Goal: Find specific page/section: Find specific page/section

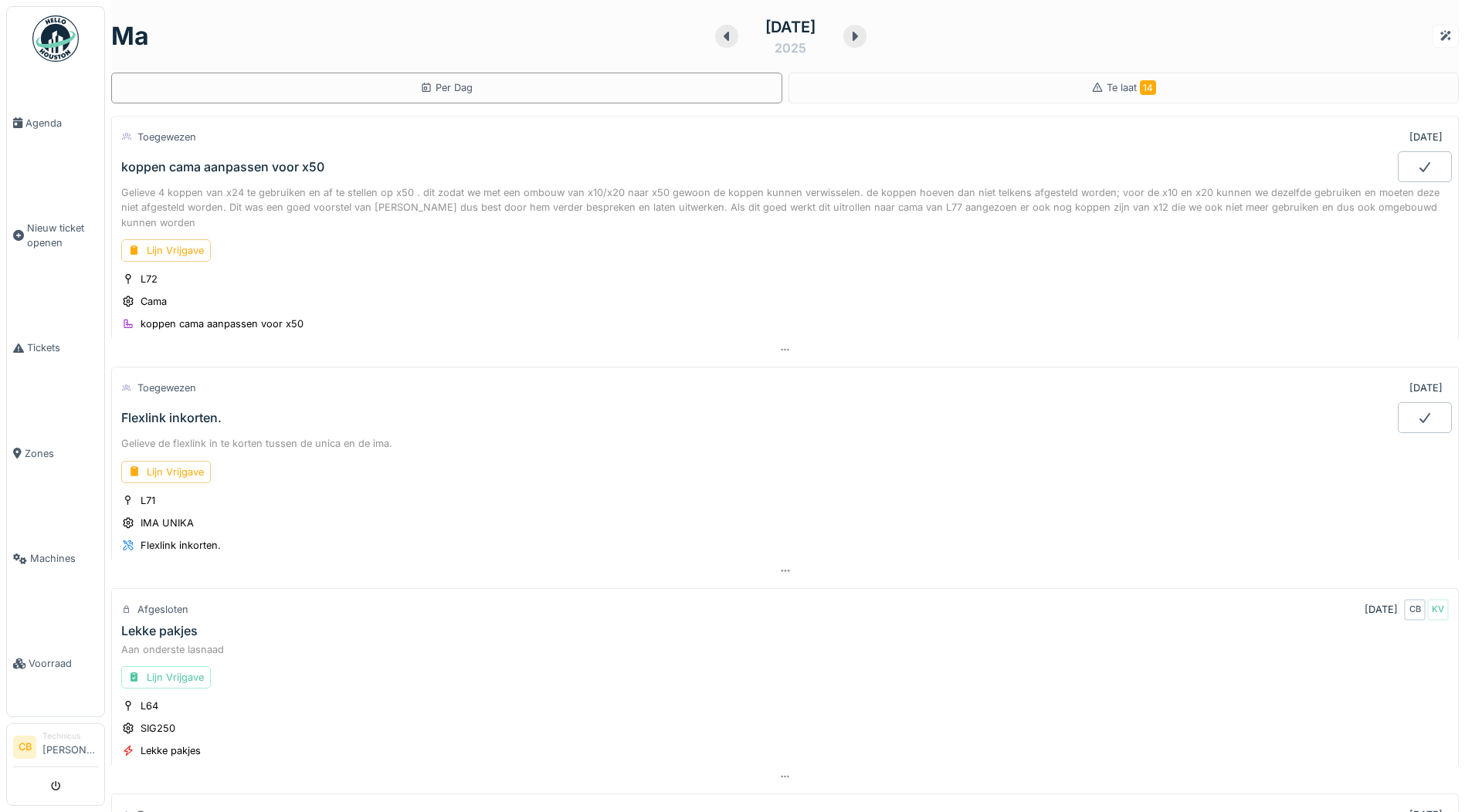
scroll to position [734, 0]
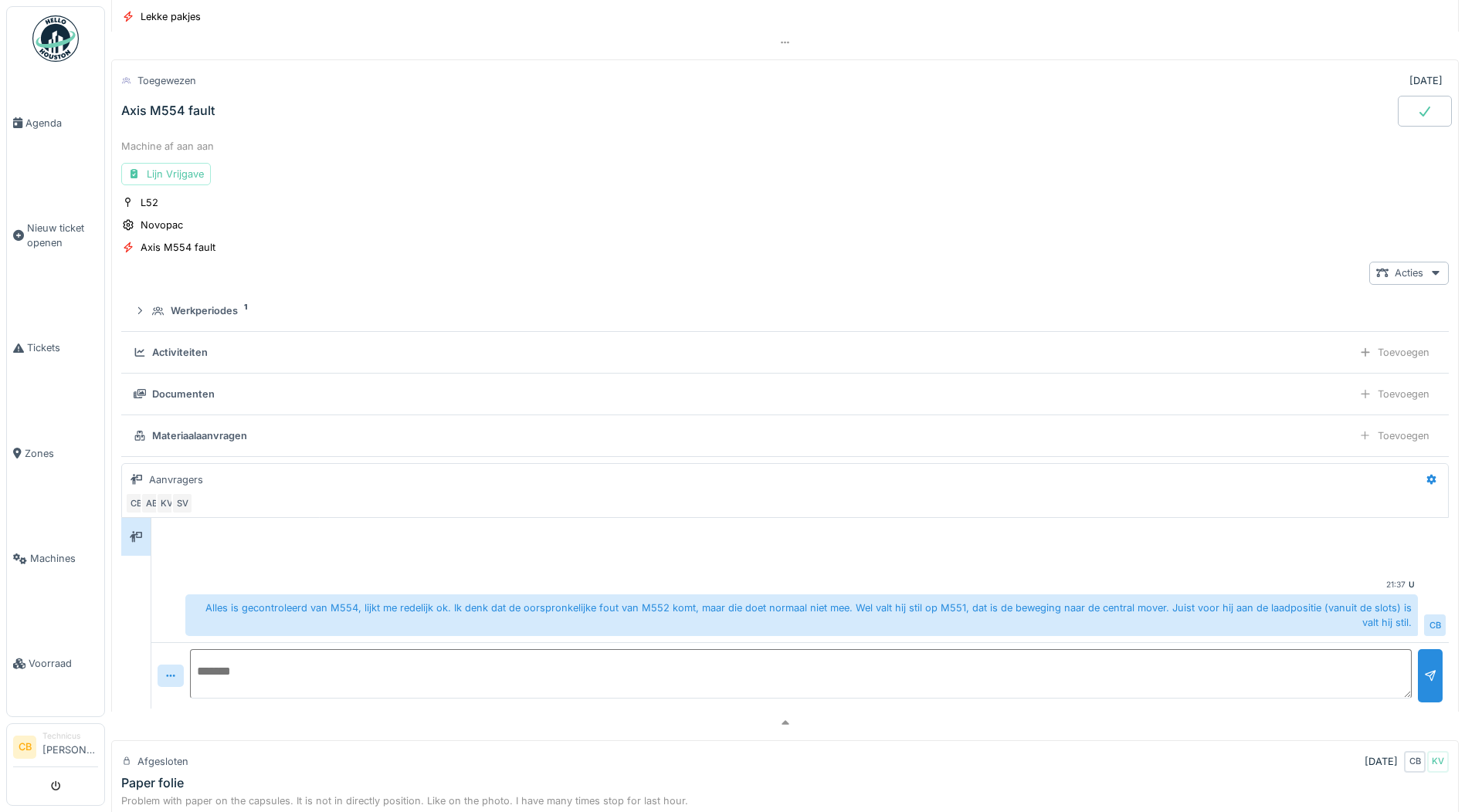
click at [57, 27] on img at bounding box center [55, 39] width 47 height 47
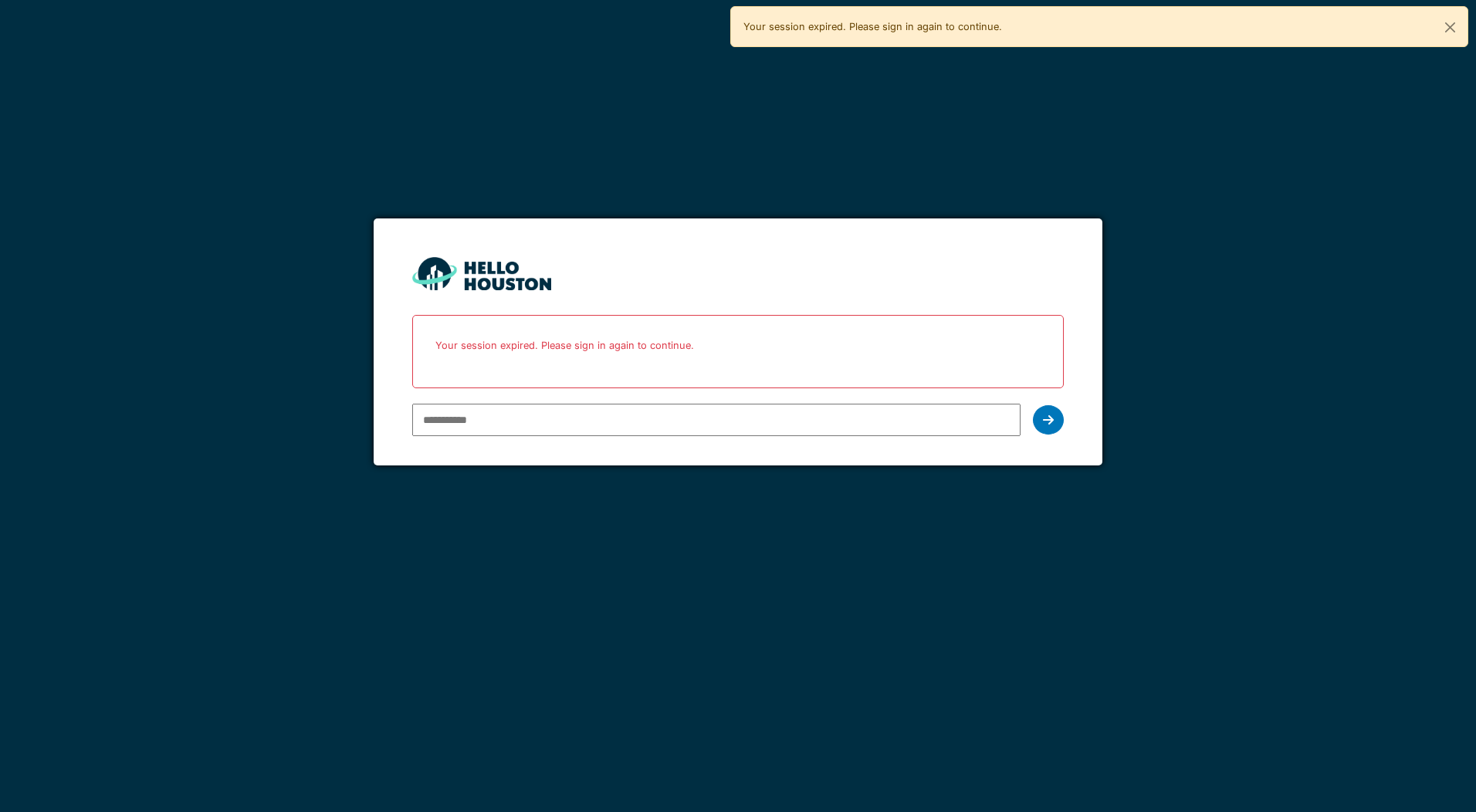
type input "**********"
drag, startPoint x: 0, startPoint y: 0, endPoint x: 1054, endPoint y: 420, distance: 1134.6
click at [1054, 420] on div at bounding box center [1048, 420] width 31 height 29
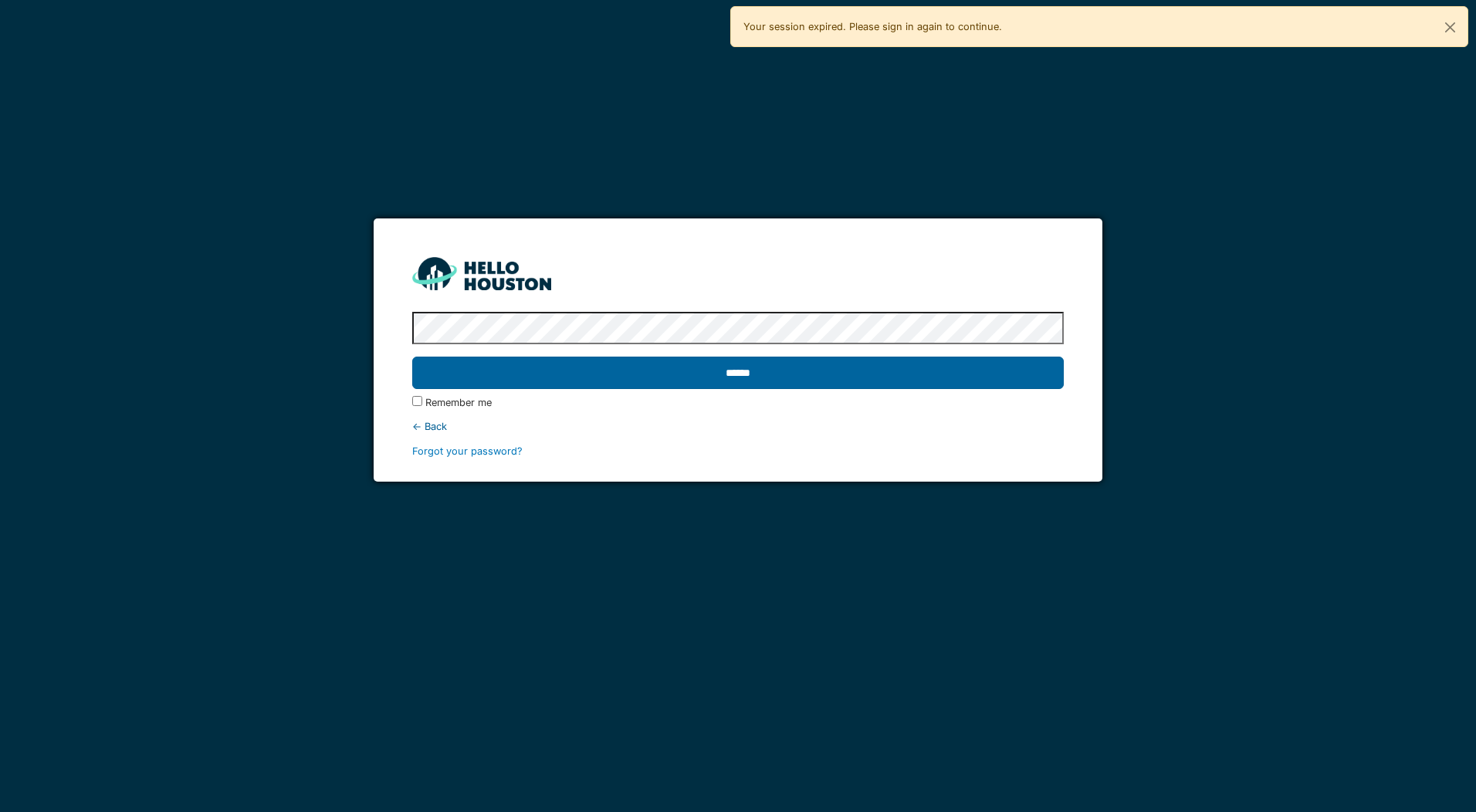
click at [719, 368] on input "******" at bounding box center [738, 372] width 651 height 32
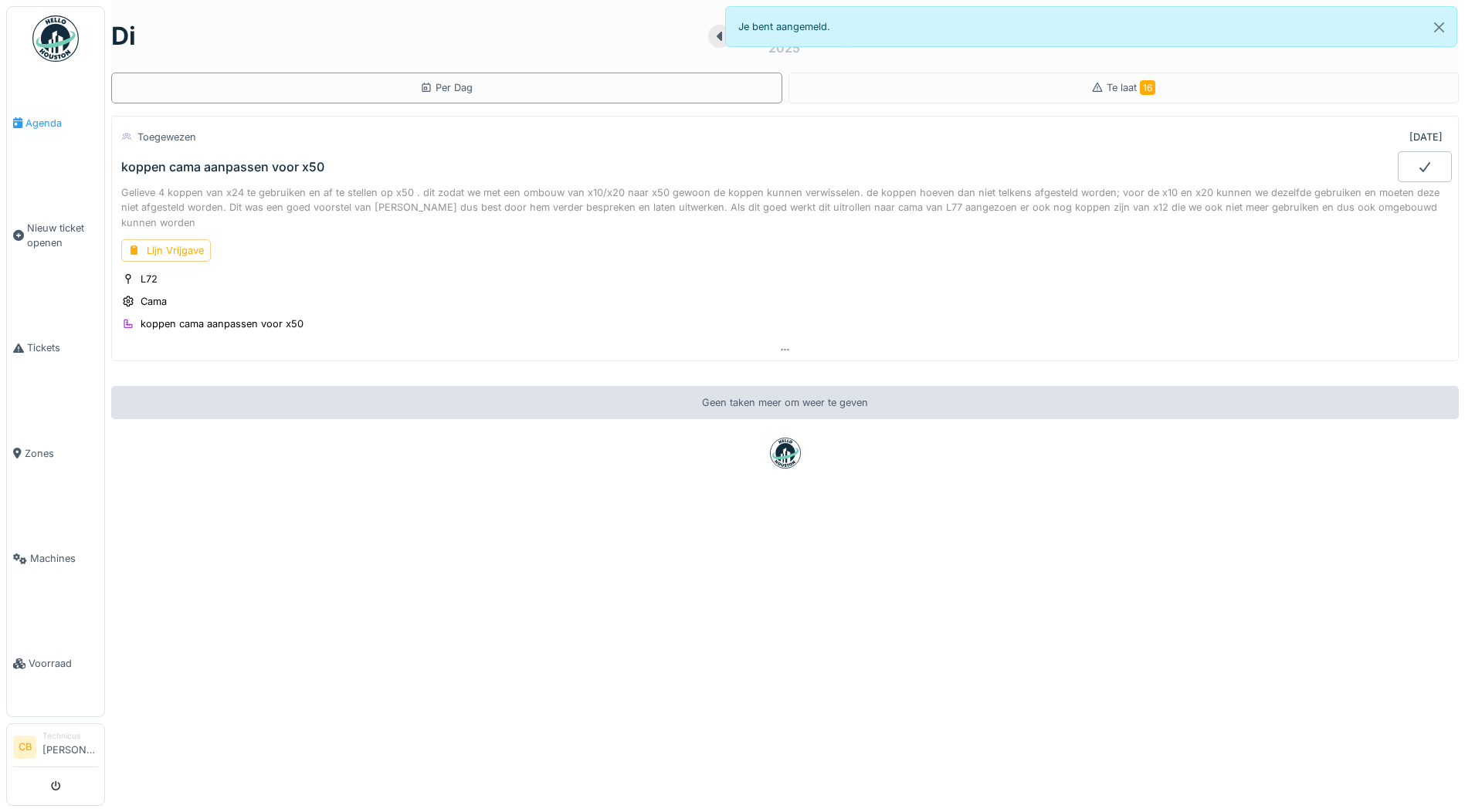
click at [61, 119] on span "Agenda" at bounding box center [61, 123] width 73 height 15
click at [53, 118] on span "Agenda" at bounding box center [61, 123] width 73 height 15
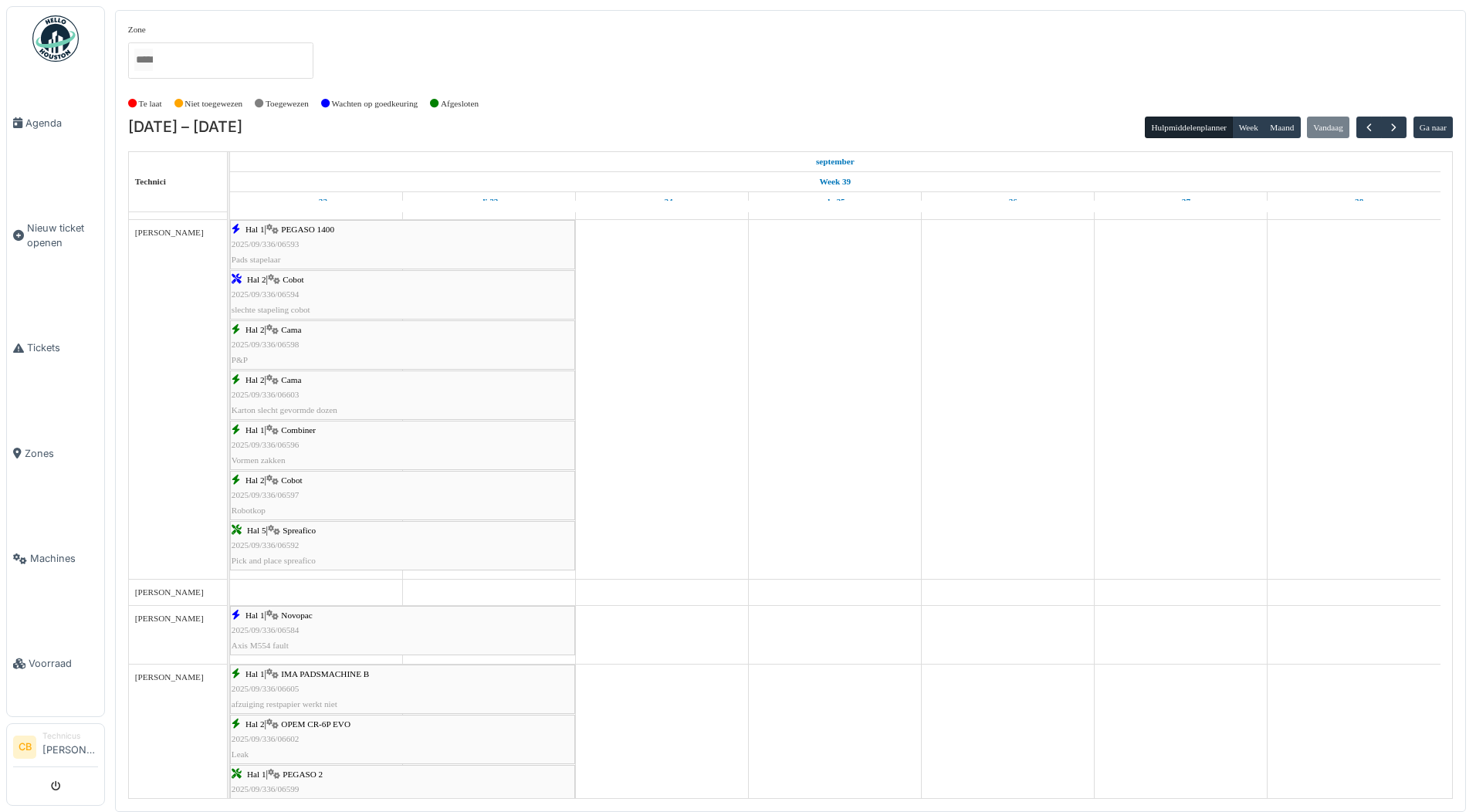
scroll to position [772, 0]
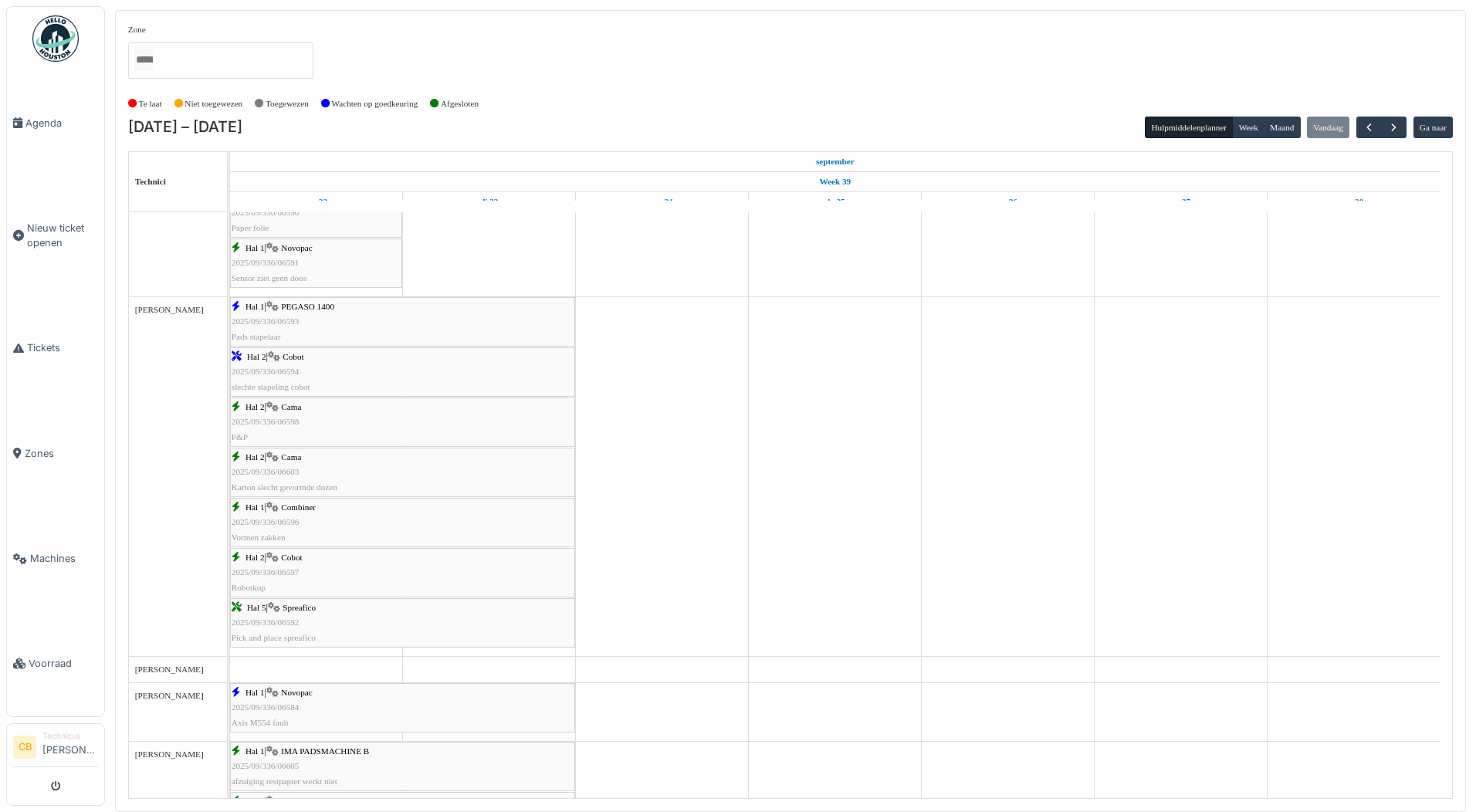
click at [273, 407] on icon at bounding box center [273, 408] width 12 height 10
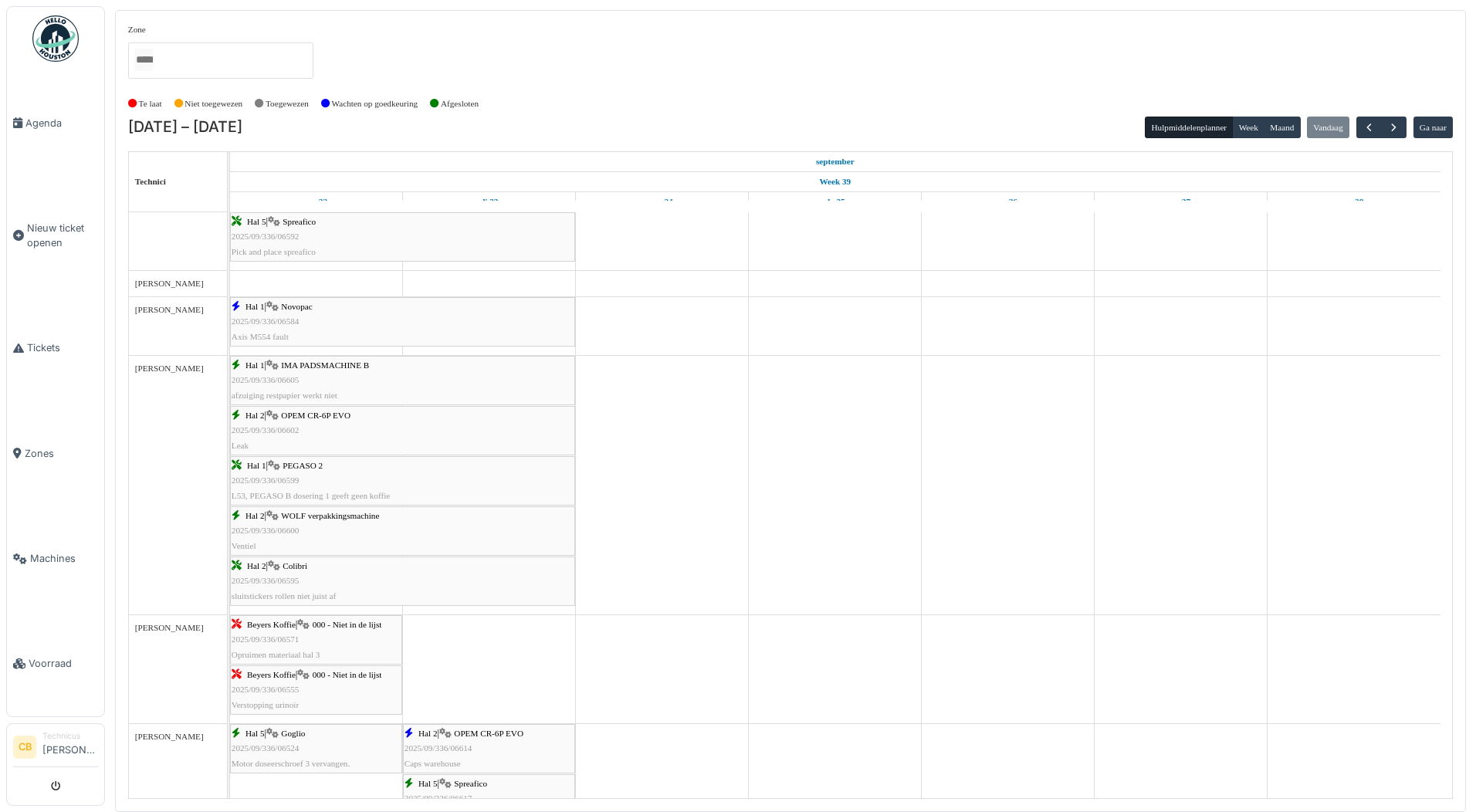
click at [292, 514] on span "WOLF verpakkingsmachine" at bounding box center [330, 515] width 98 height 10
